Goal: Task Accomplishment & Management: Use online tool/utility

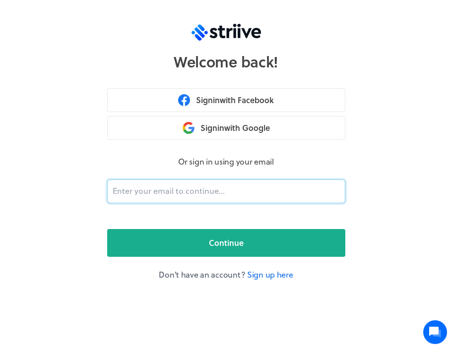
click at [200, 189] on input "email" at bounding box center [226, 192] width 238 height 24
type input "[EMAIL_ADDRESS][DOMAIN_NAME]"
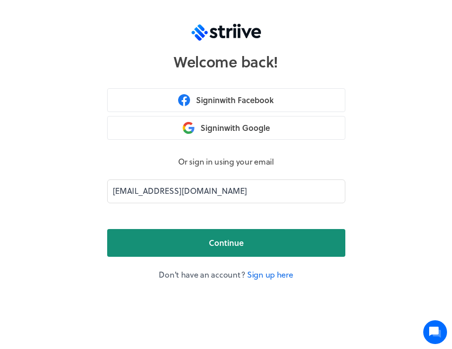
click at [181, 249] on button "Continue" at bounding box center [226, 243] width 238 height 28
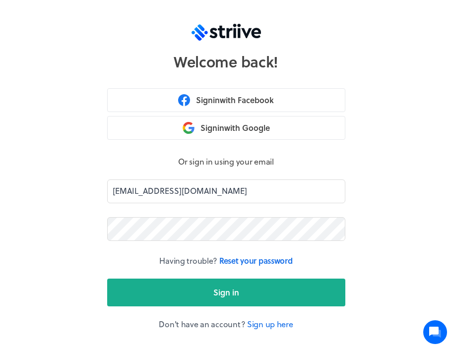
click at [107, 279] on button "Sign in" at bounding box center [226, 293] width 238 height 28
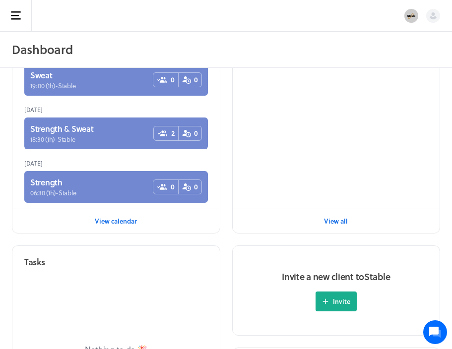
scroll to position [172, 0]
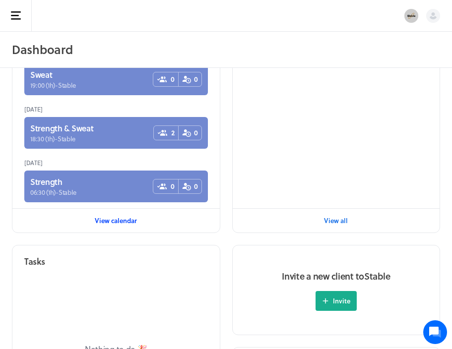
click at [123, 221] on span "View calendar" at bounding box center [116, 220] width 42 height 9
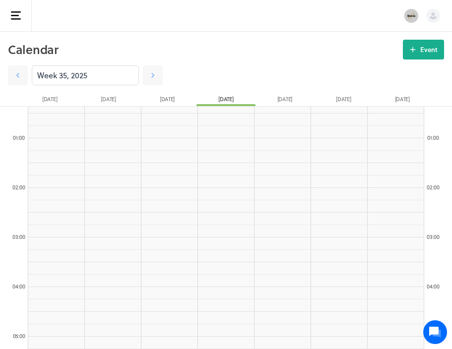
scroll to position [6, 0]
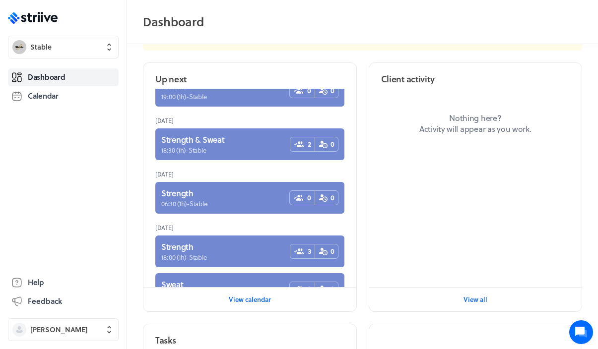
scroll to position [68, 0]
